Goal: Entertainment & Leisure: Browse casually

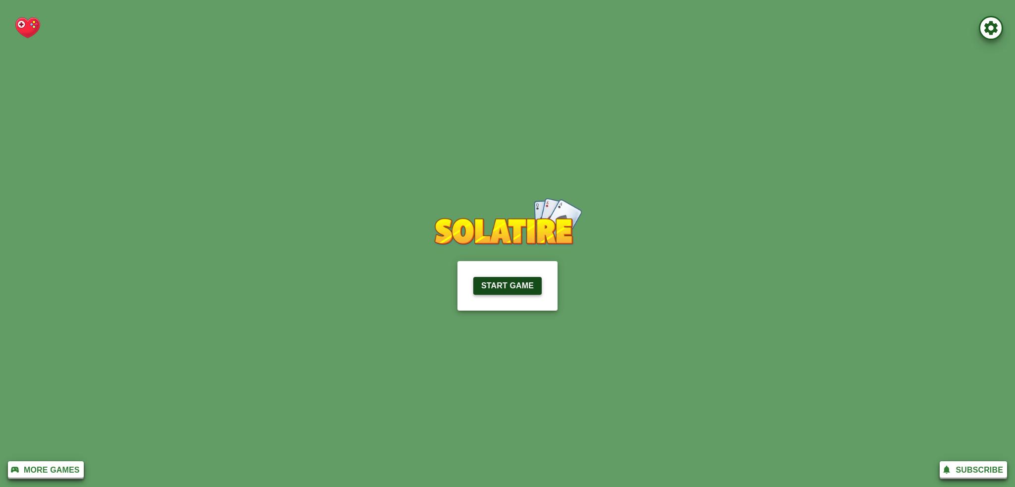
click at [532, 285] on p "Start Game" at bounding box center [507, 286] width 53 height 12
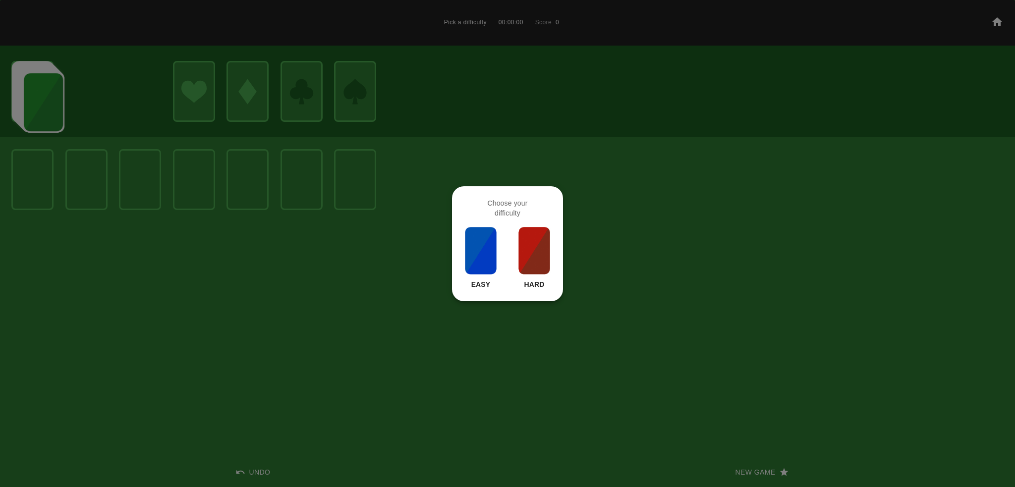
click at [524, 249] on img at bounding box center [535, 251] width 34 height 50
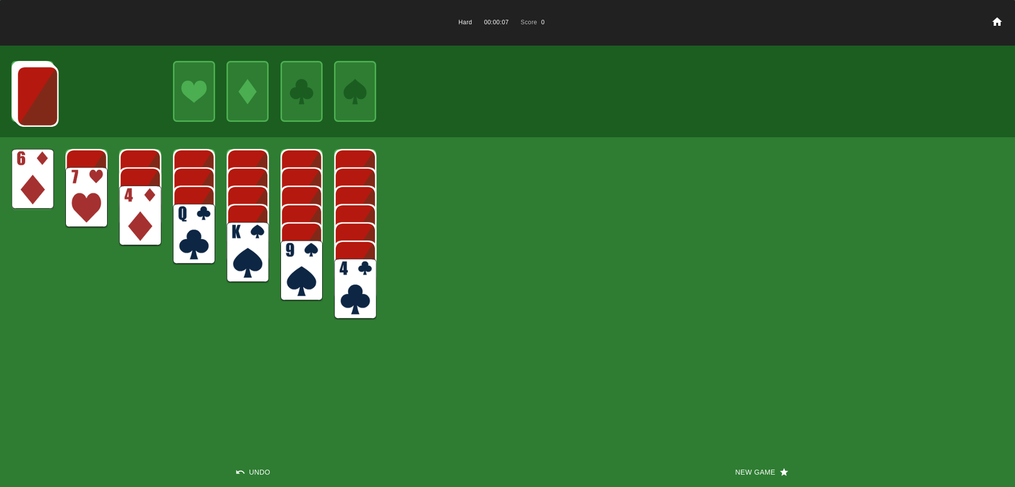
click at [1000, 23] on icon at bounding box center [998, 21] width 10 height 8
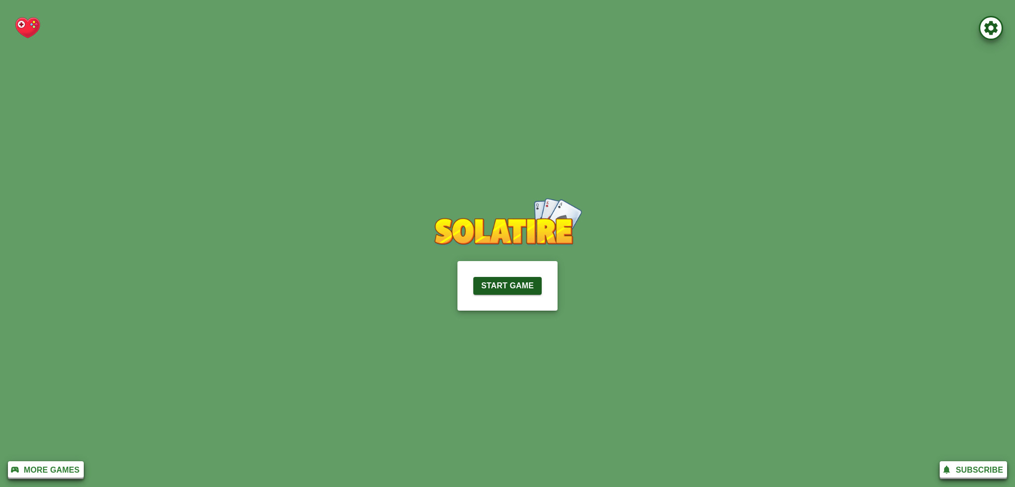
click at [994, 30] on icon "button" at bounding box center [991, 28] width 13 height 14
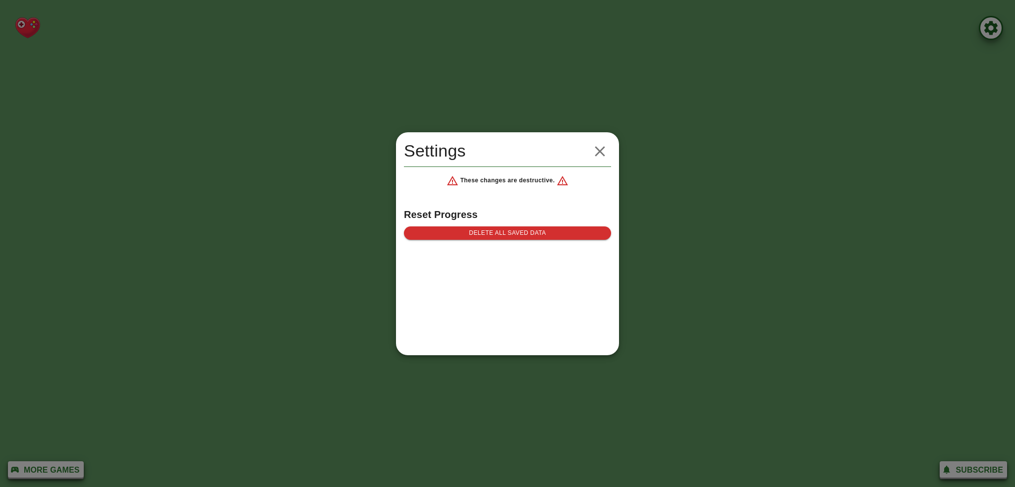
click at [595, 150] on icon "button" at bounding box center [600, 151] width 10 height 10
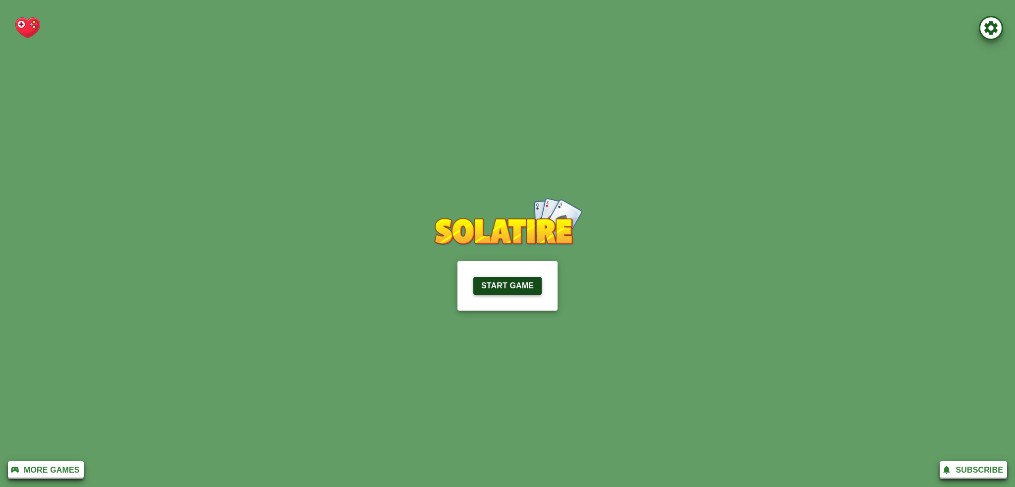
click at [499, 281] on p "Start Game" at bounding box center [507, 286] width 53 height 12
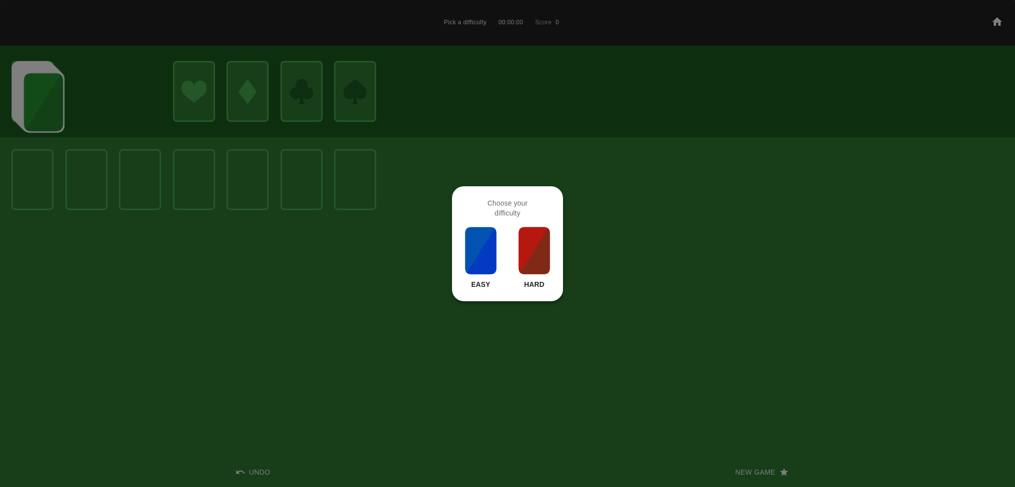
click at [540, 249] on img at bounding box center [535, 251] width 34 height 50
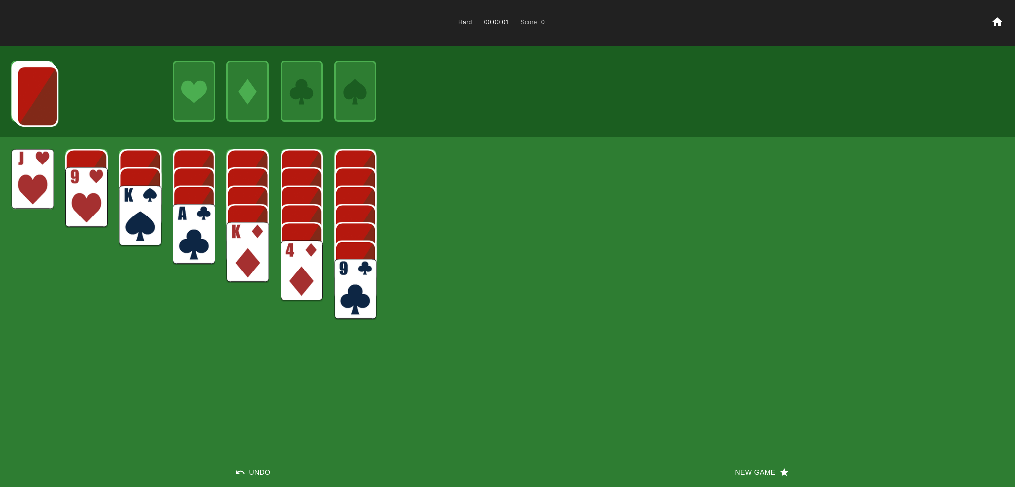
click at [34, 84] on img at bounding box center [37, 96] width 42 height 61
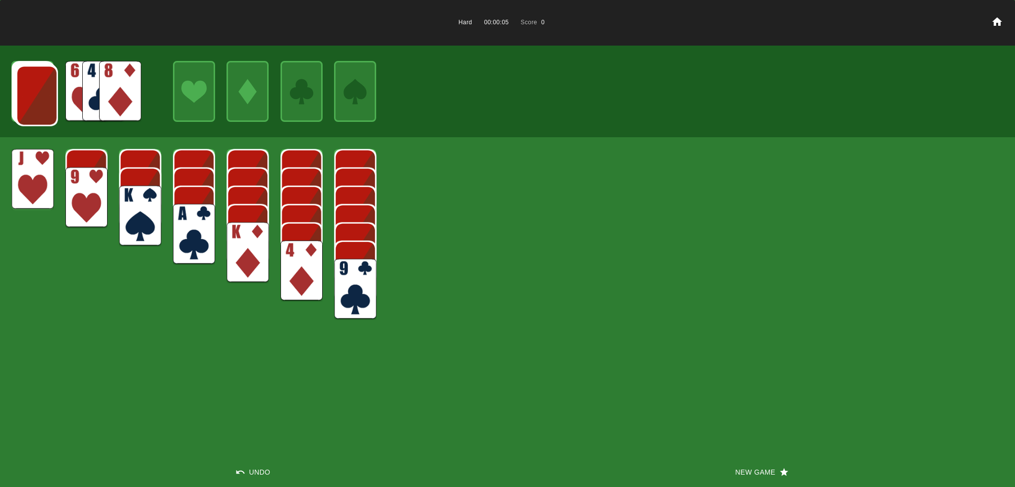
click at [192, 234] on img at bounding box center [194, 234] width 42 height 61
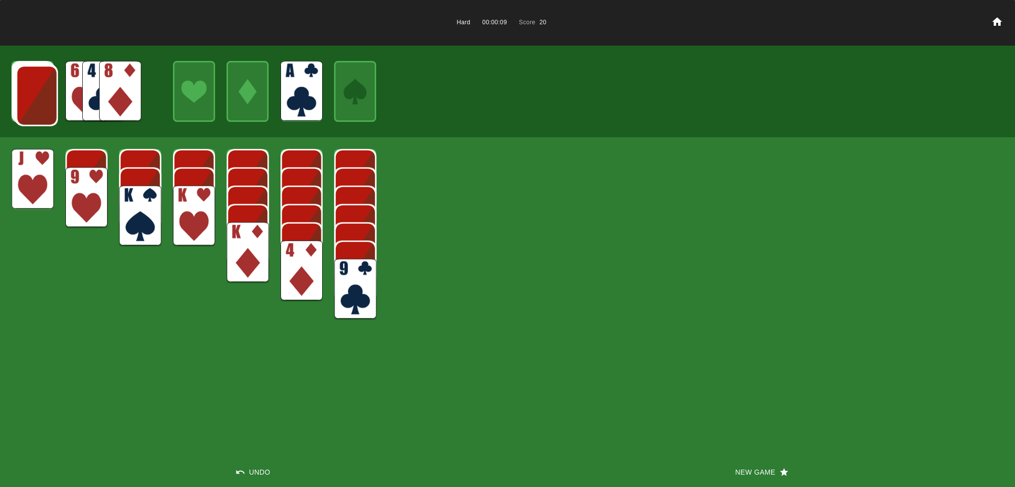
click at [34, 180] on img at bounding box center [32, 179] width 42 height 61
click at [46, 100] on img at bounding box center [37, 95] width 42 height 61
click at [262, 470] on button "Undo" at bounding box center [254, 473] width 508 height 30
click at [122, 85] on img at bounding box center [120, 91] width 42 height 61
click at [56, 93] on img at bounding box center [37, 95] width 42 height 61
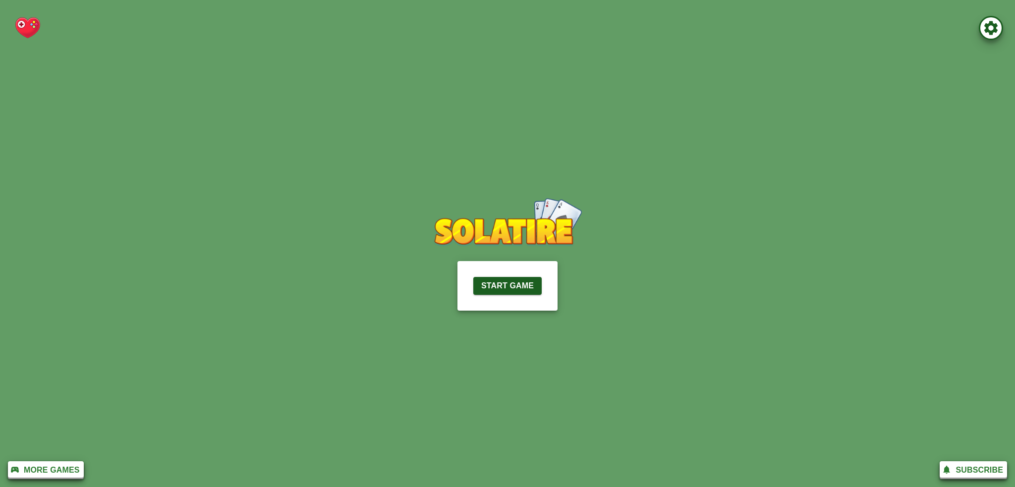
click at [44, 472] on p "More Games" at bounding box center [52, 471] width 56 height 12
click at [507, 277] on div "Start Game" at bounding box center [508, 286] width 100 height 50
click at [990, 30] on icon "button" at bounding box center [991, 28] width 13 height 14
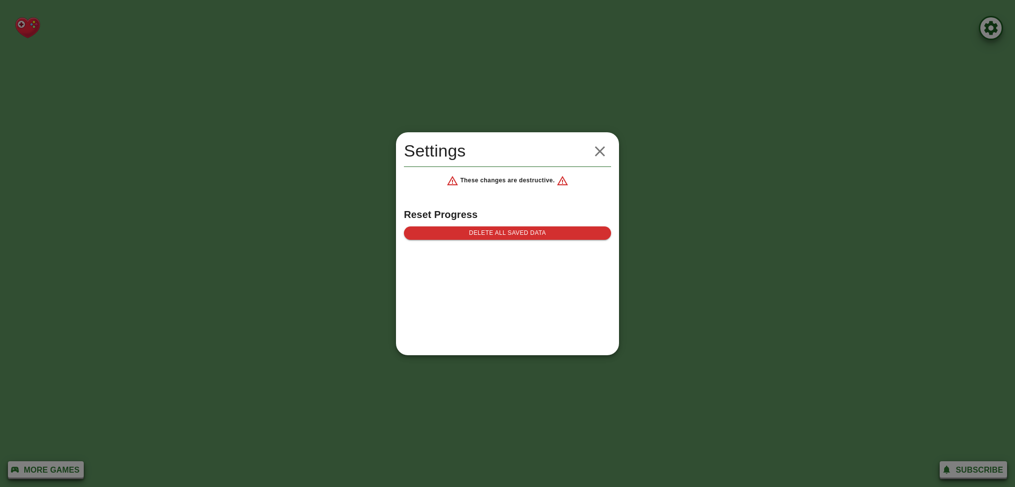
click at [595, 150] on icon "button" at bounding box center [599, 151] width 17 height 17
